Goal: Transaction & Acquisition: Purchase product/service

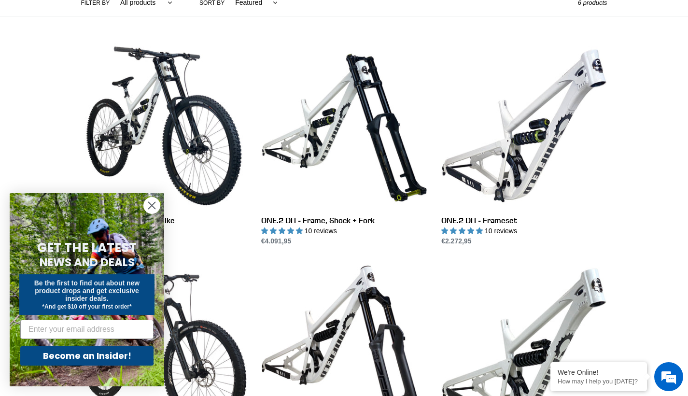
scroll to position [255, 0]
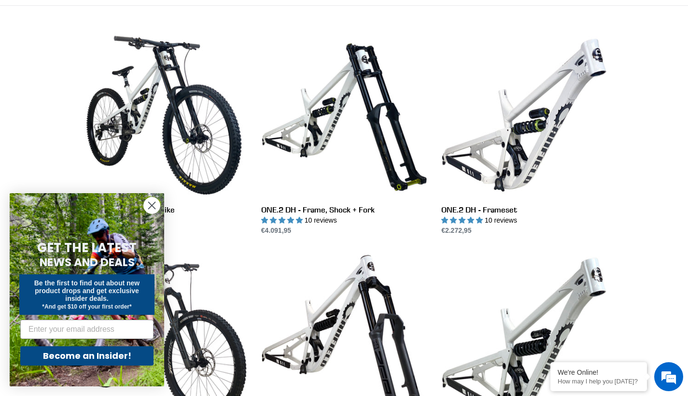
click at [153, 203] on icon "Close dialog" at bounding box center [152, 205] width 7 height 7
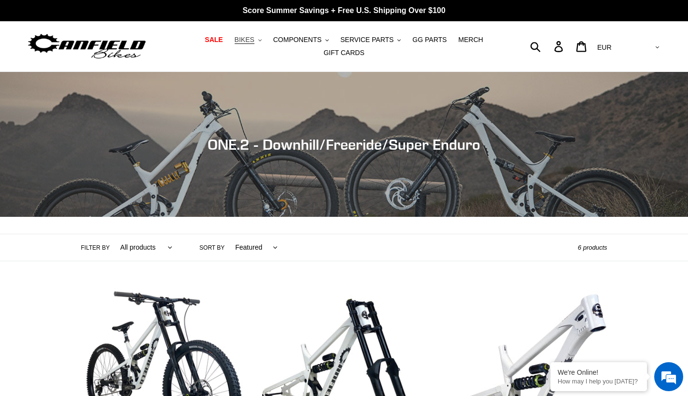
scroll to position [0, 0]
click at [251, 37] on span "BIKES" at bounding box center [245, 40] width 20 height 8
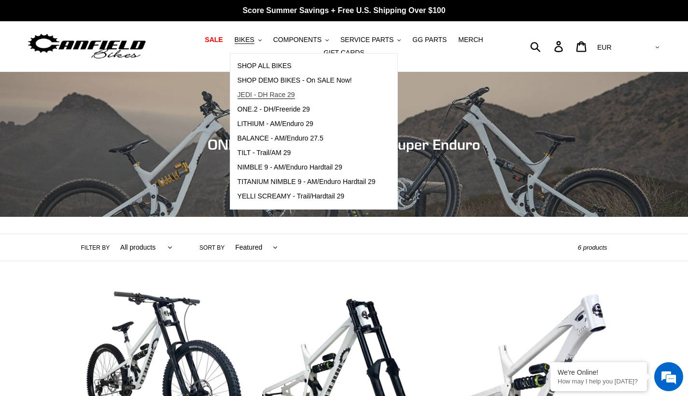
click at [259, 98] on span "JEDI - DH Race 29" at bounding box center [265, 95] width 57 height 8
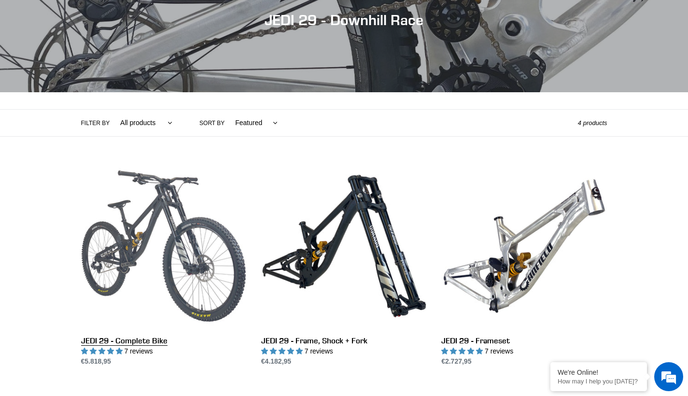
click at [176, 217] on link "JEDI 29 - Complete Bike" at bounding box center [164, 264] width 166 height 203
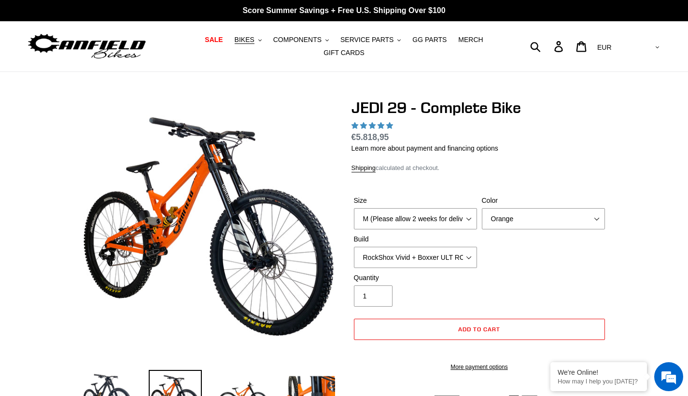
scroll to position [13, 0]
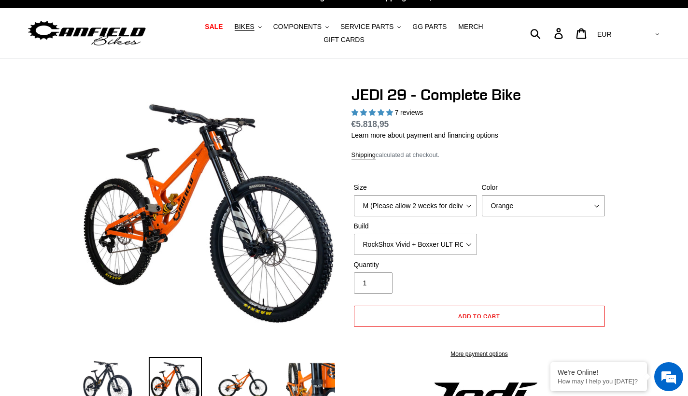
select select "Raw"
select select "highest-rating"
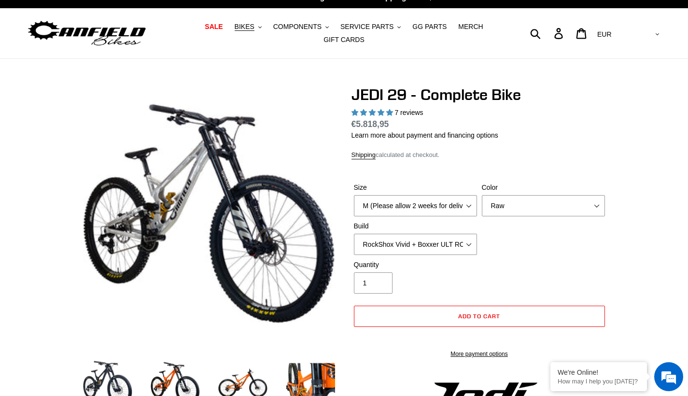
scroll to position [0, 0]
click at [509, 197] on select "Orange Stealth Black Raw" at bounding box center [543, 205] width 123 height 21
select select "Stealth Black"
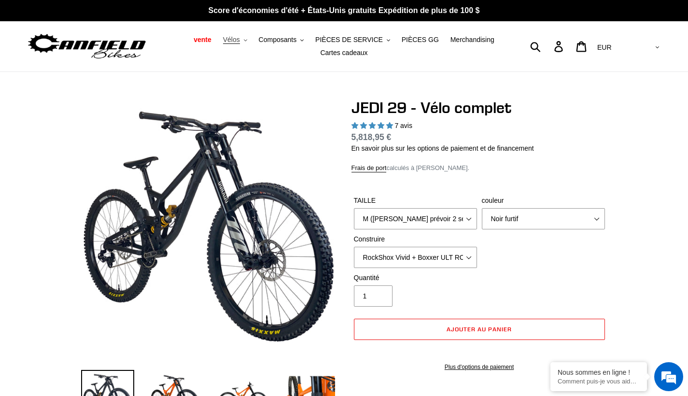
click at [240, 39] on span "Vélos" at bounding box center [231, 40] width 17 height 8
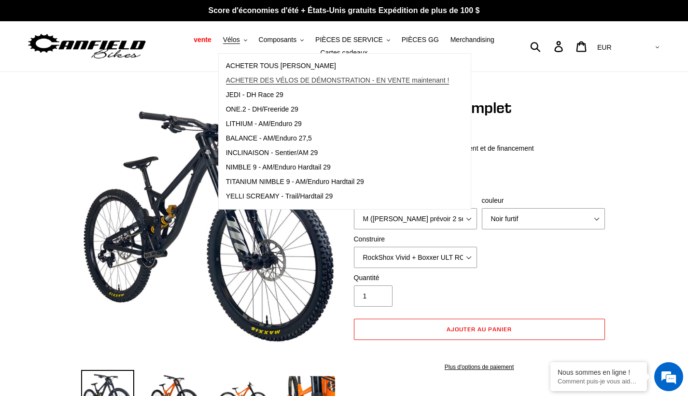
click at [259, 74] on link "ACHETER DES VÉLOS DE DÉMONSTRATION - EN VENTE maintenant !" at bounding box center [338, 80] width 238 height 14
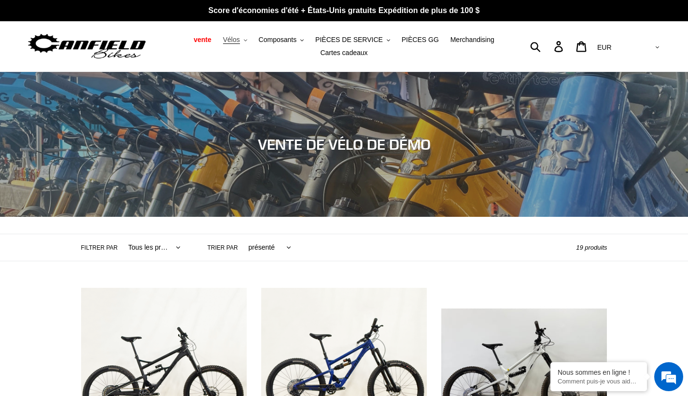
click at [236, 41] on span "Vélos" at bounding box center [231, 40] width 17 height 8
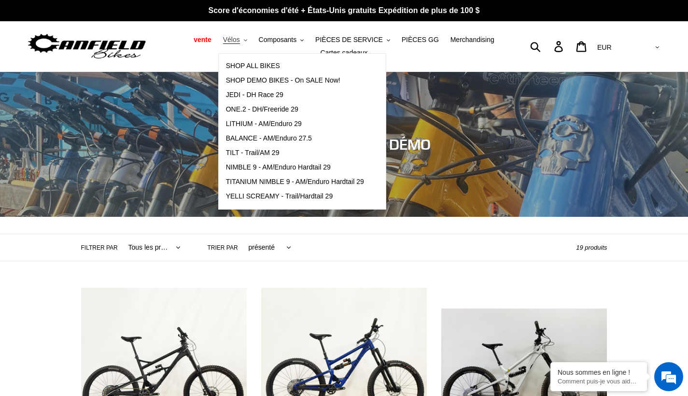
click at [236, 41] on span "Vélos" at bounding box center [231, 40] width 17 height 8
